Goal: Transaction & Acquisition: Obtain resource

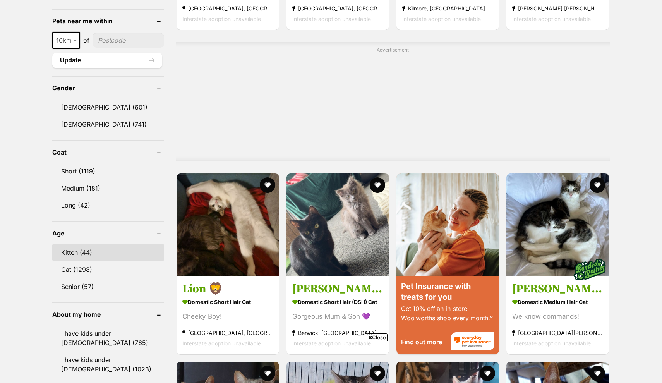
click at [82, 250] on link "Kitten (44)" at bounding box center [108, 252] width 112 height 16
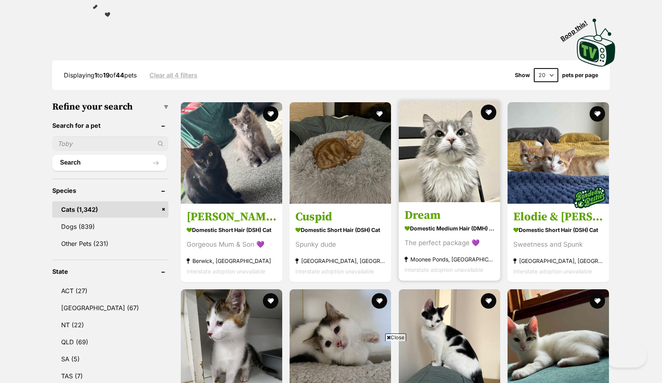
click at [416, 165] on img at bounding box center [449, 151] width 101 height 101
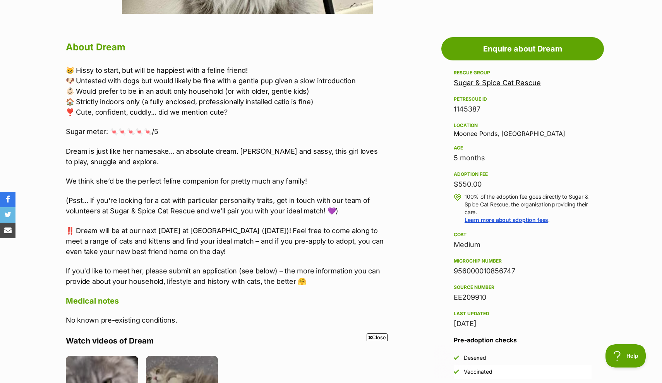
click at [211, 253] on div "About Dream 😸 Hissy to start, but will be happiest with a feline friend! 🐶 Unte…" at bounding box center [226, 329] width 320 height 580
click at [232, 274] on p "If you'd like to meet her, please submit an application (see below) – the more …" at bounding box center [226, 275] width 320 height 21
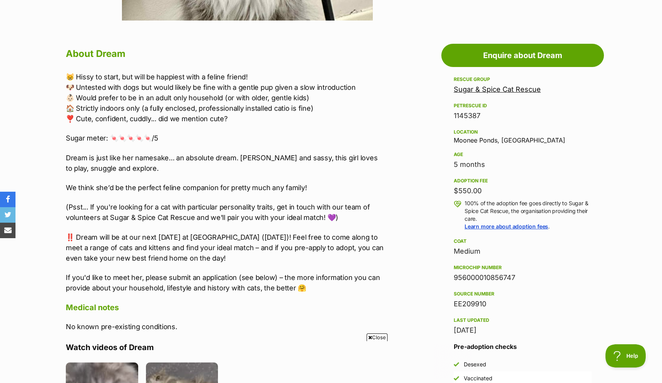
drag, startPoint x: 343, startPoint y: 152, endPoint x: 330, endPoint y: 150, distance: 12.9
click at [330, 150] on div "😸 Hissy to start, but will be happiest with a feline friend! 🐶 Untested with do…" at bounding box center [226, 182] width 320 height 221
click at [331, 160] on p "Dream is just like her namesake... an absolute dream. Sweet and sassy, this gir…" at bounding box center [226, 162] width 320 height 21
